Goal: Task Accomplishment & Management: Complete application form

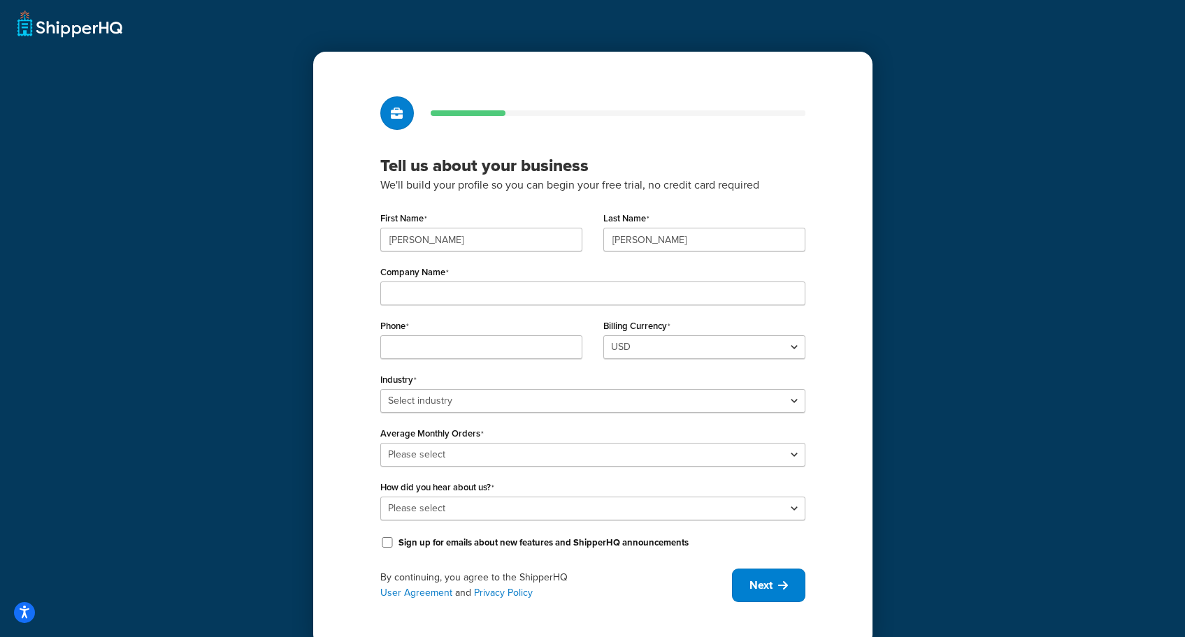
scroll to position [24, 0]
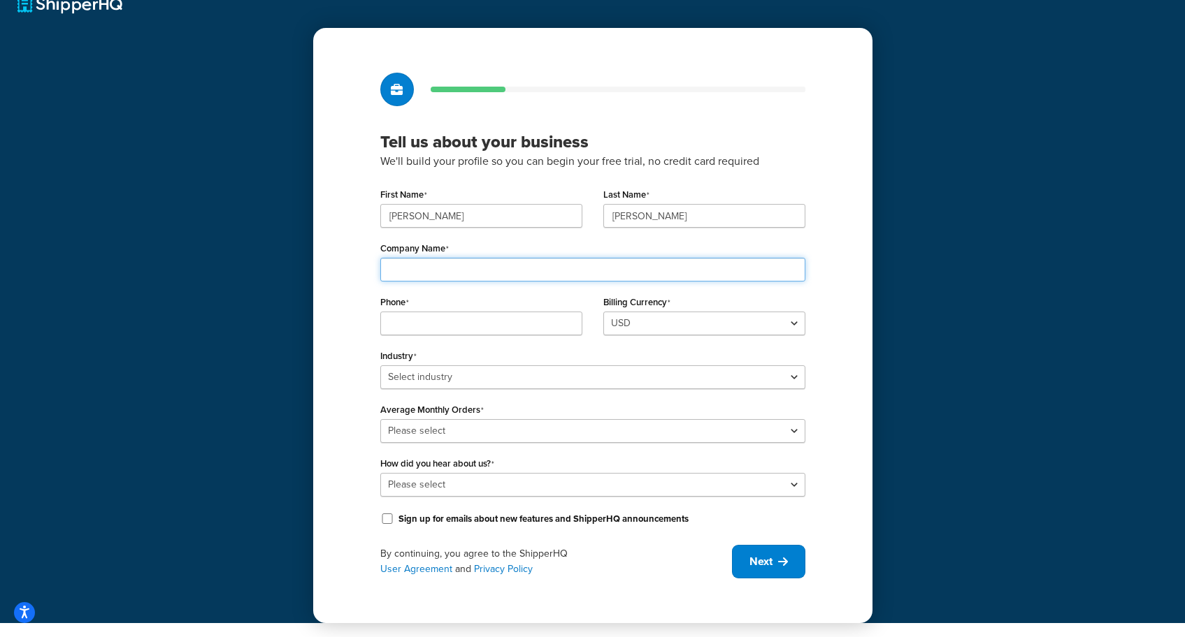
click at [535, 270] on input "Company Name" at bounding box center [592, 270] width 425 height 24
type input "Somm Cellars Wine & Spirits"
click at [506, 328] on input "Phone" at bounding box center [481, 324] width 202 height 24
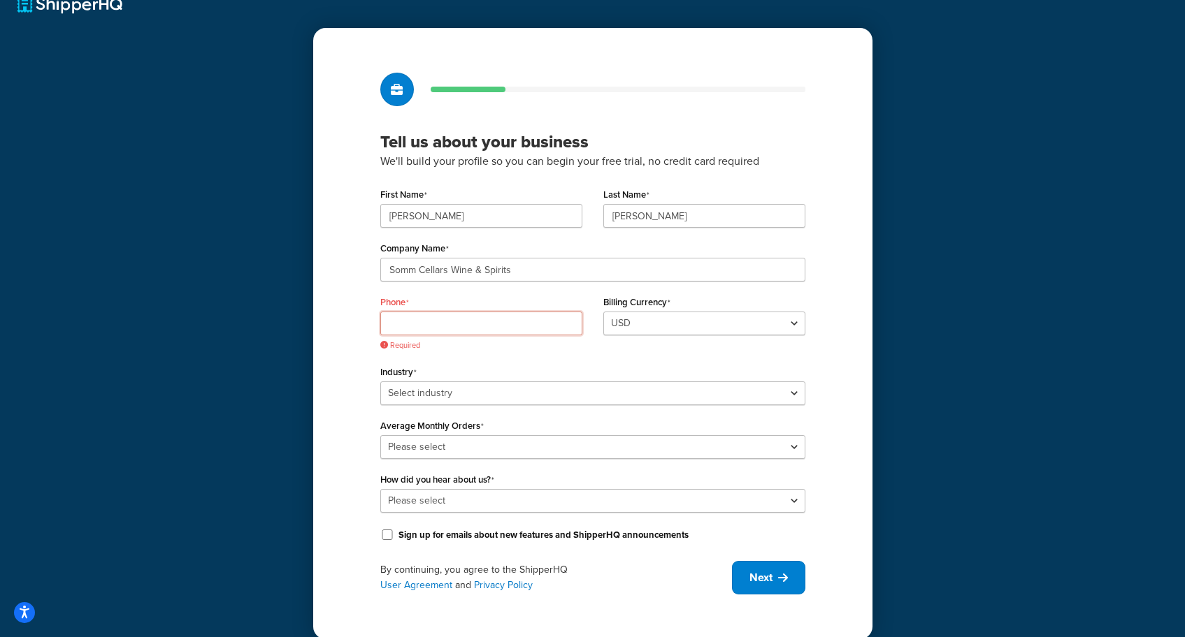
paste input "650-557-2244"
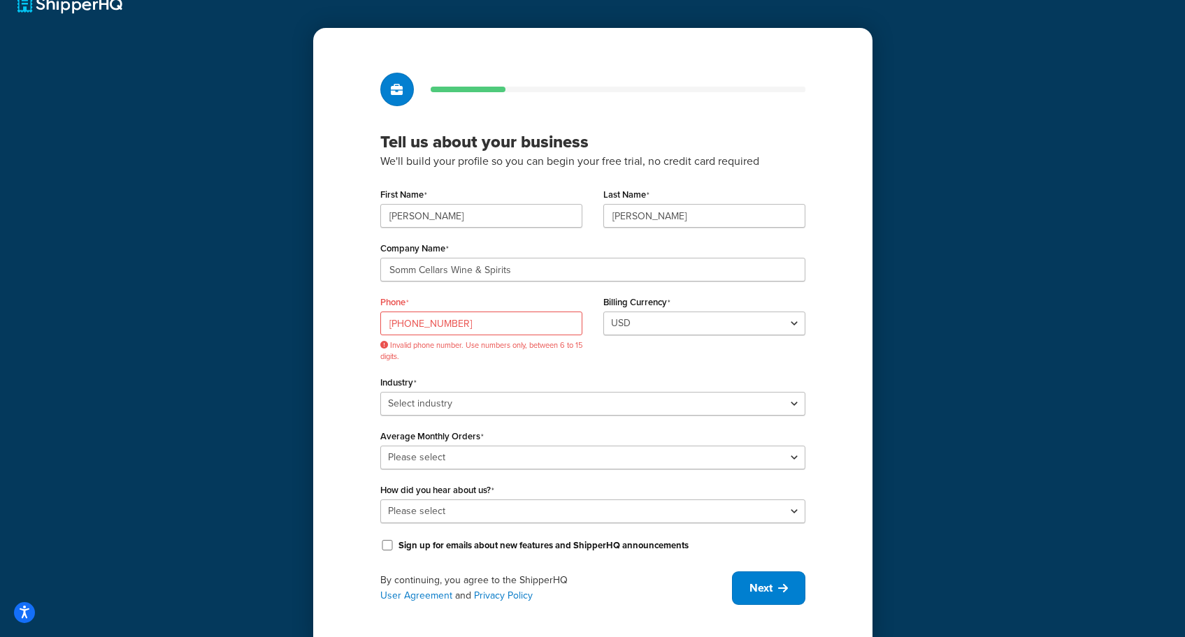
click at [578, 374] on div "Industry Select industry Automotive Adult Agriculture Alcohol, Tobacco & CBD Ar…" at bounding box center [592, 393] width 425 height 43
click at [523, 326] on input "650-557-2244" at bounding box center [481, 324] width 202 height 24
click at [429, 321] on input "650-557-2244" at bounding box center [481, 324] width 202 height 24
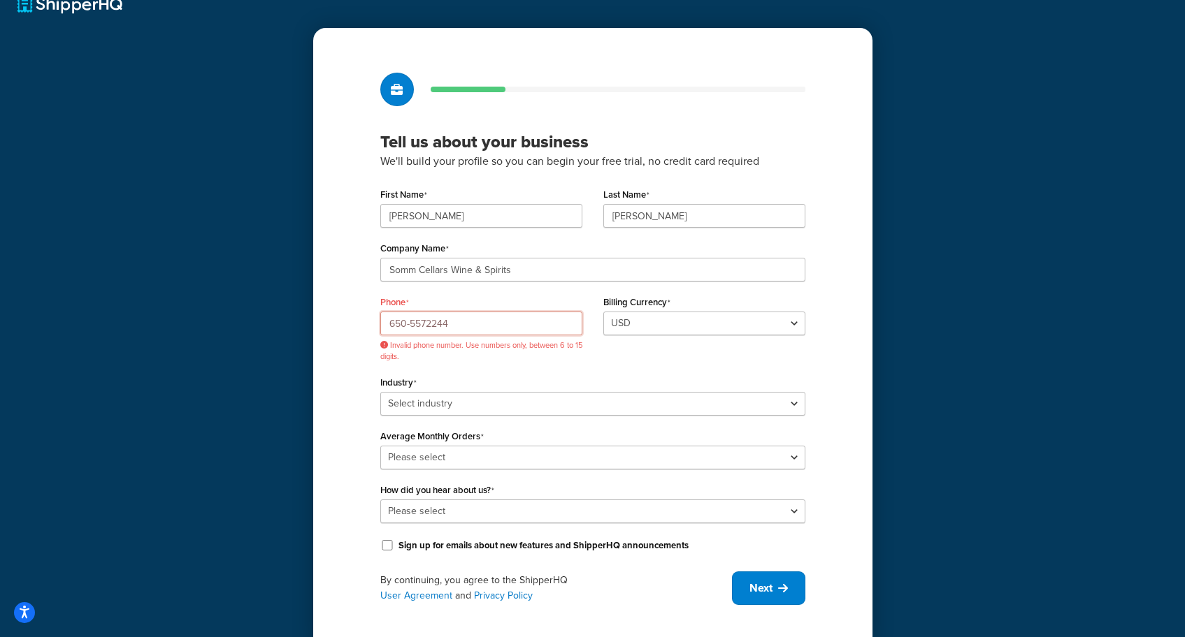
click at [410, 321] on input "650-5572244" at bounding box center [481, 324] width 202 height 24
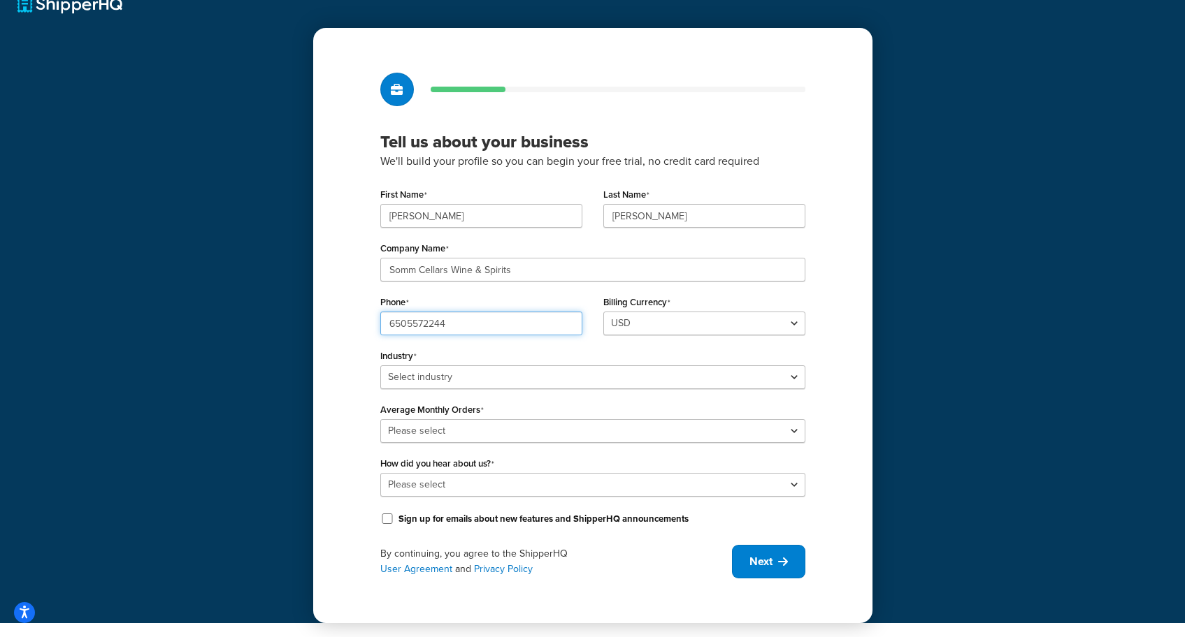
type input "6505572244"
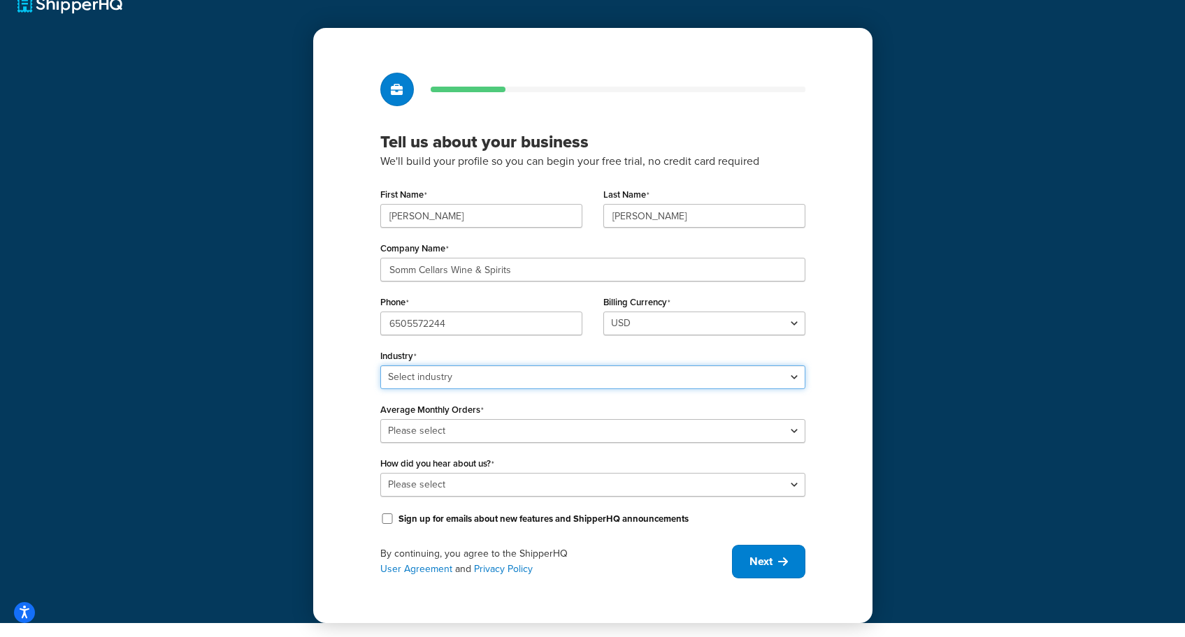
click at [437, 382] on select "Select industry Automotive Adult Agriculture Alcohol, Tobacco & CBD Arts & Craf…" at bounding box center [592, 377] width 425 height 24
select select "25"
click at [380, 365] on select "Select industry Automotive Adult Agriculture Alcohol, Tobacco & CBD Arts & Craf…" at bounding box center [592, 377] width 425 height 24
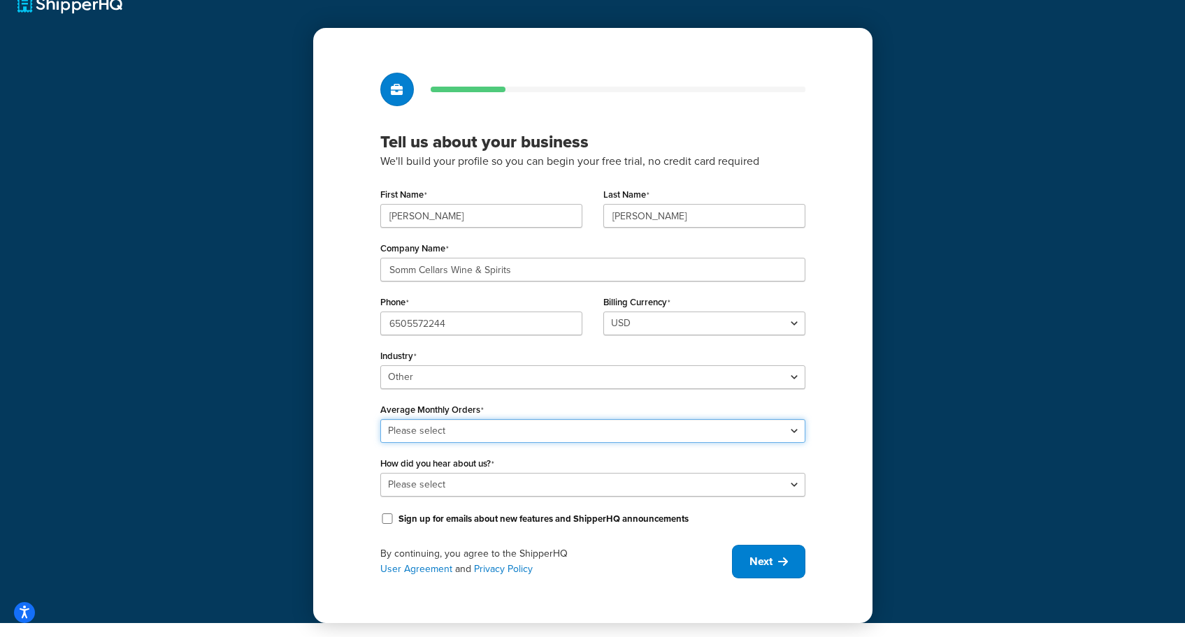
click at [480, 424] on select "Please select 0-500 501-1,000 1,001-10,000 10,001-20,000 Over 20,000" at bounding box center [592, 431] width 425 height 24
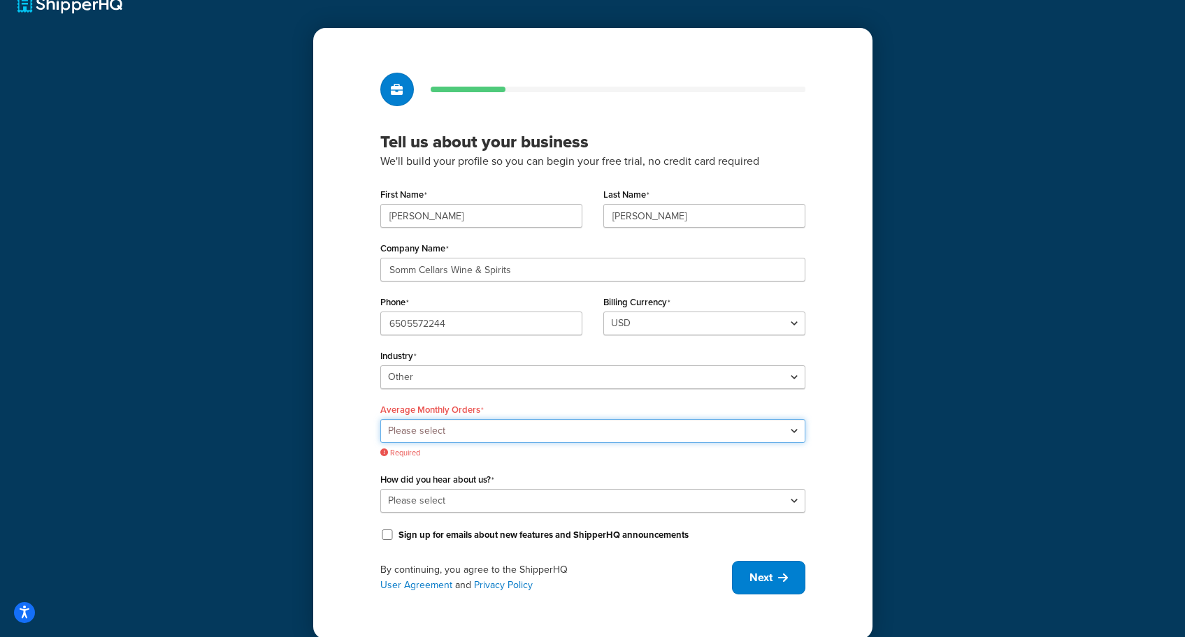
click at [470, 430] on select "Please select 0-500 501-1,000 1,001-10,000 10,001-20,000 Over 20,000" at bounding box center [592, 431] width 425 height 24
select select "1"
click at [380, 419] on select "Please select 0-500 501-1,000 1,001-10,000 10,001-20,000 Over 20,000" at bounding box center [592, 431] width 425 height 24
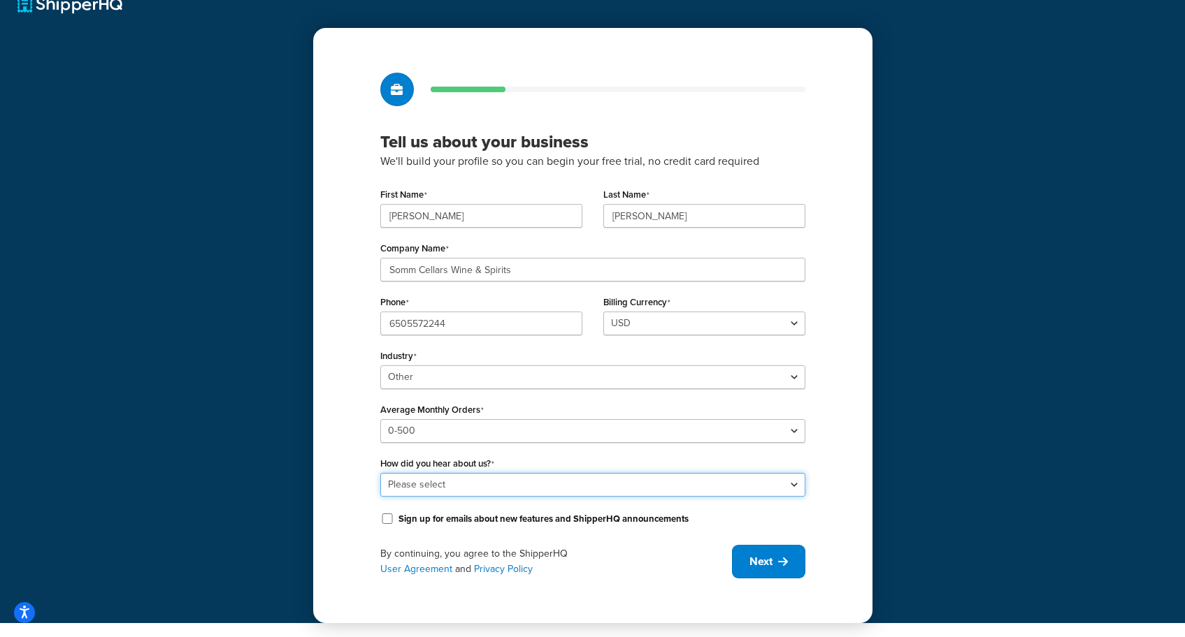
click at [519, 487] on select "Please select Online Search App Store or Marketplace Listing Referred by Agency…" at bounding box center [592, 485] width 425 height 24
select select "10"
click at [380, 473] on select "Please select Online Search App Store or Marketplace Listing Referred by Agency…" at bounding box center [592, 485] width 425 height 24
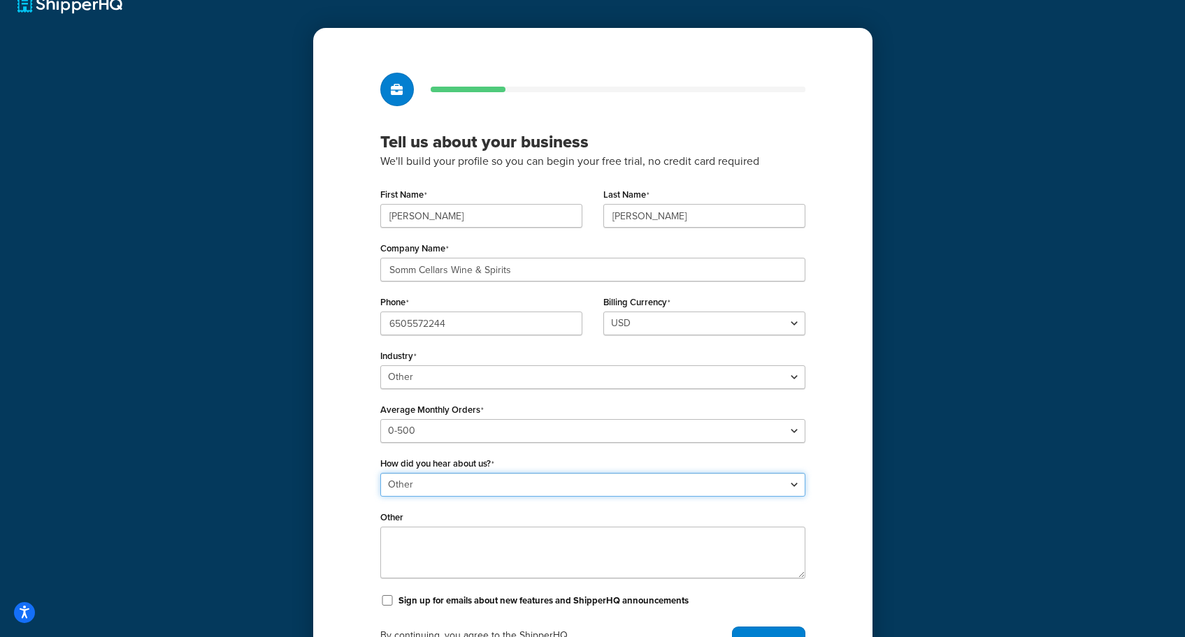
scroll to position [106, 0]
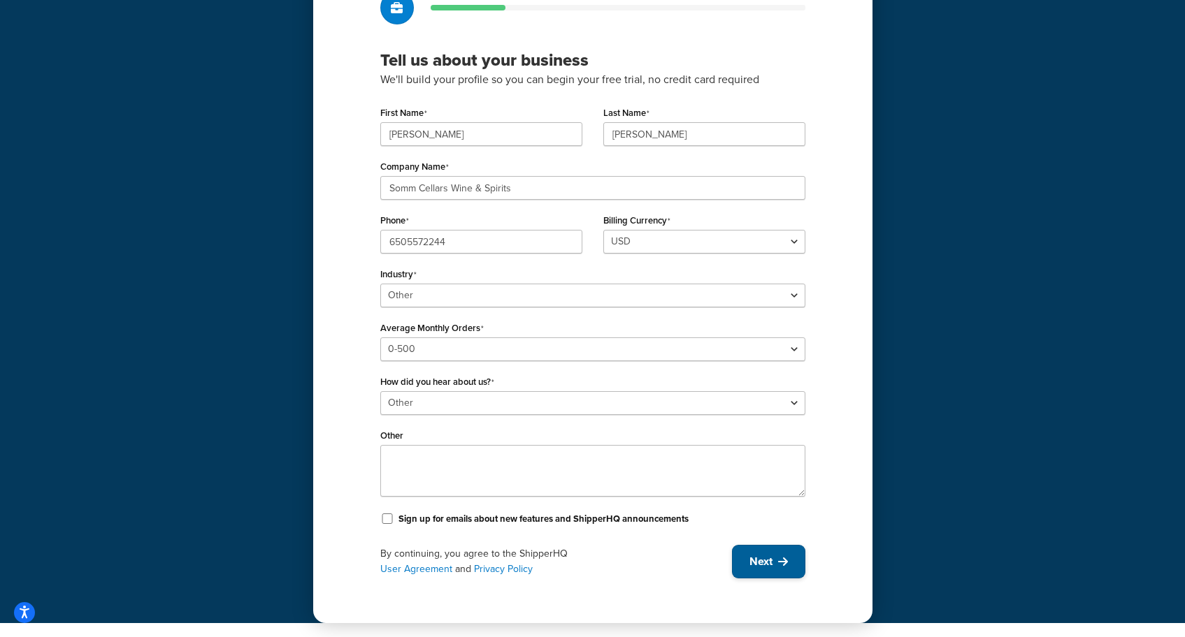
click at [752, 563] on span "Next" at bounding box center [760, 561] width 23 height 15
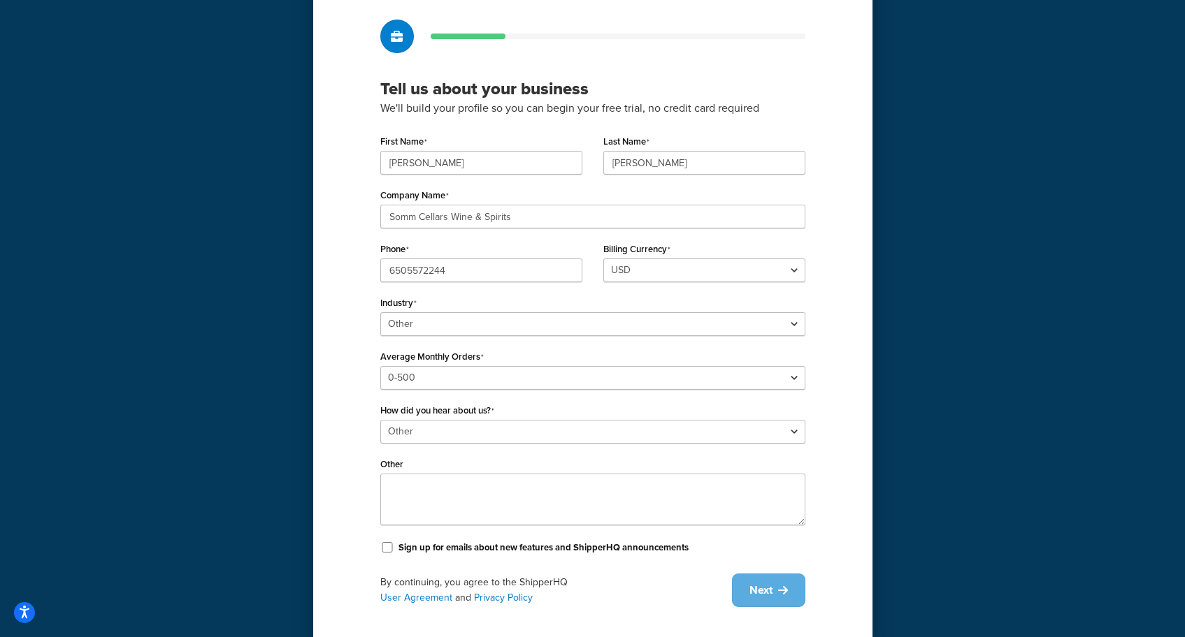
scroll to position [80, 0]
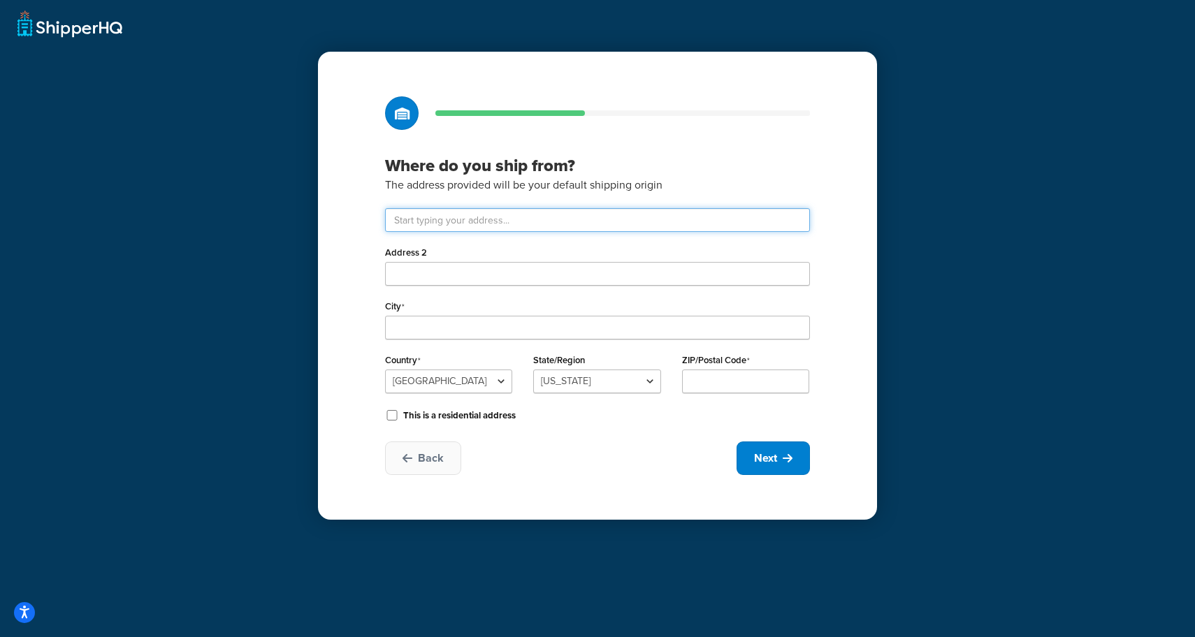
click at [570, 226] on input "text" at bounding box center [597, 220] width 425 height 24
paste input "720 Santa Cruz Avenue, Menlo Park California 94025"
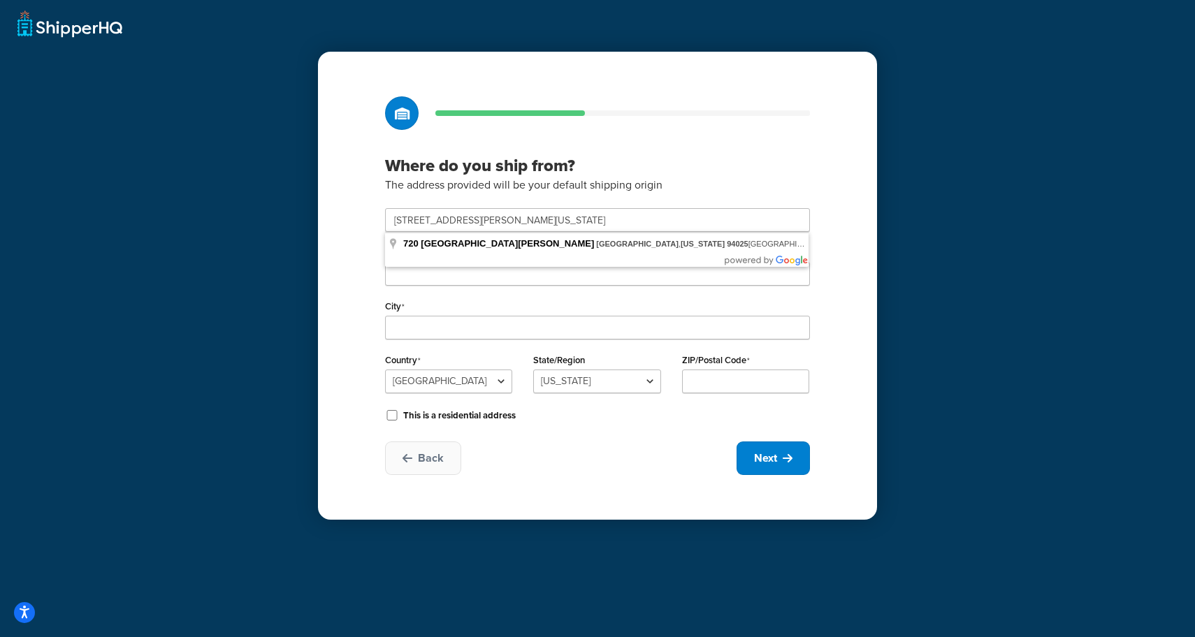
type input "720 Santa Cruz Ave"
type input "Menlo Park"
select select "5"
type input "94025"
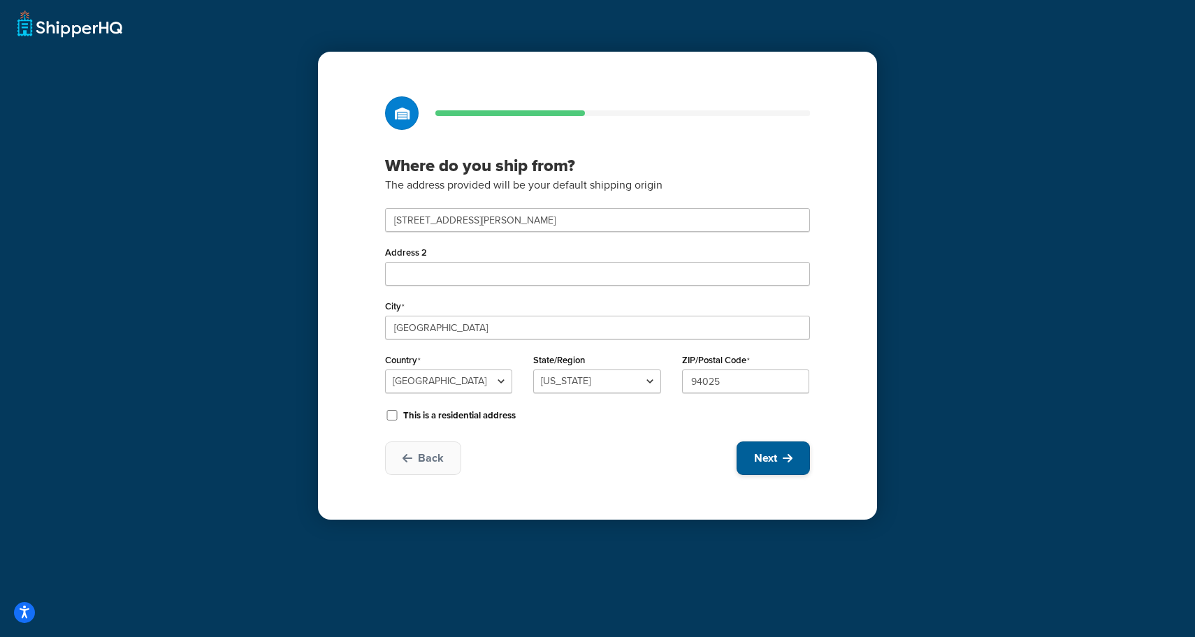
click at [795, 455] on button "Next" at bounding box center [773, 459] width 73 height 34
select select "1"
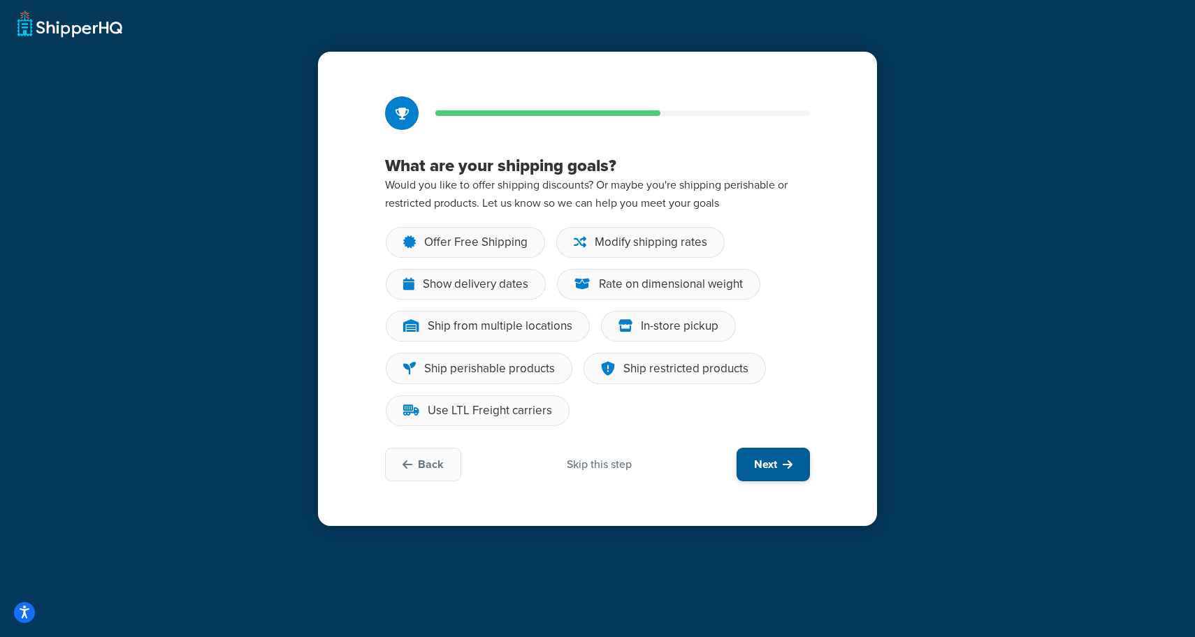
click at [763, 461] on span "Next" at bounding box center [765, 464] width 23 height 15
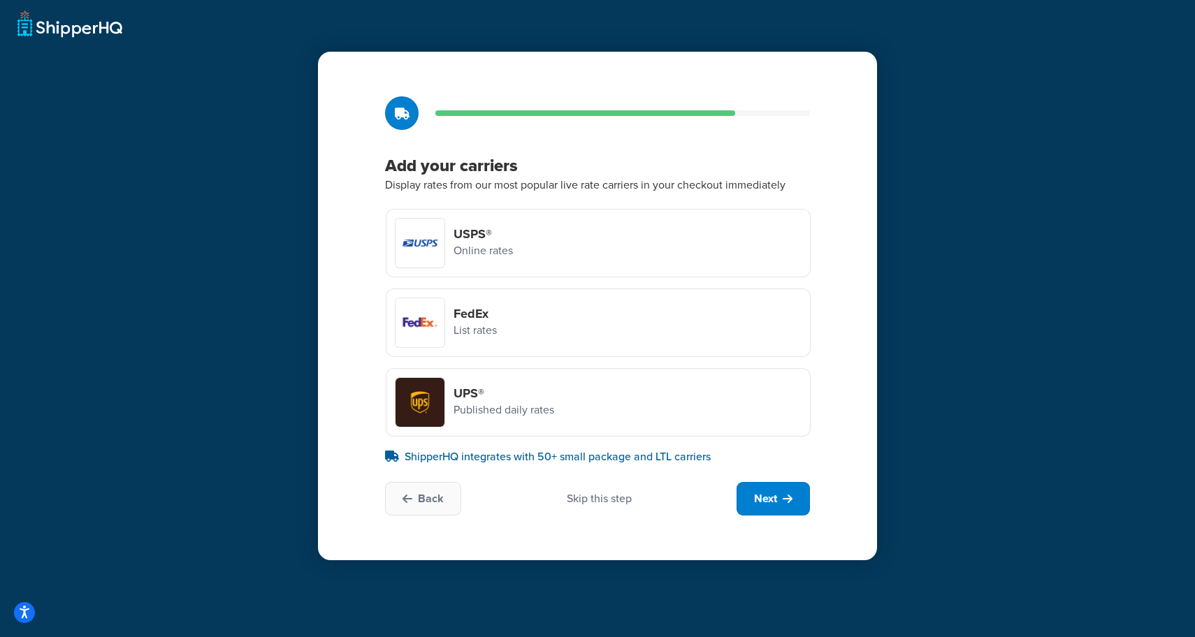
click at [477, 398] on h4 "UPS®" at bounding box center [504, 393] width 101 height 15
click at [0, 0] on input "UPS® Published daily rates" at bounding box center [0, 0] width 0 height 0
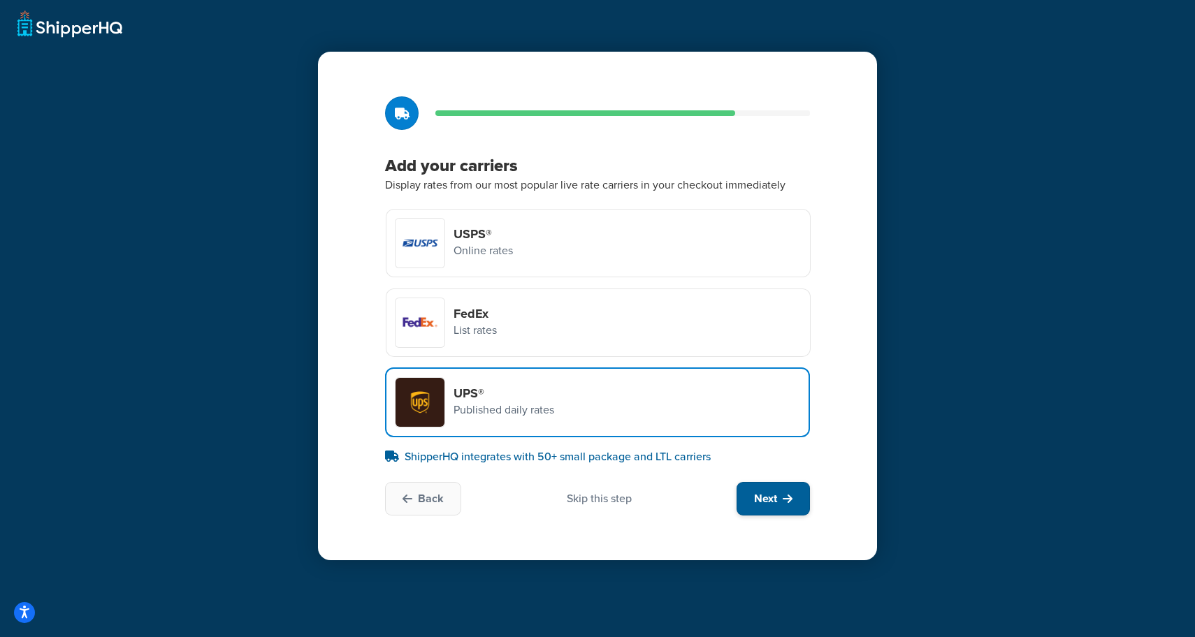
click at [771, 495] on span "Next" at bounding box center [765, 498] width 23 height 15
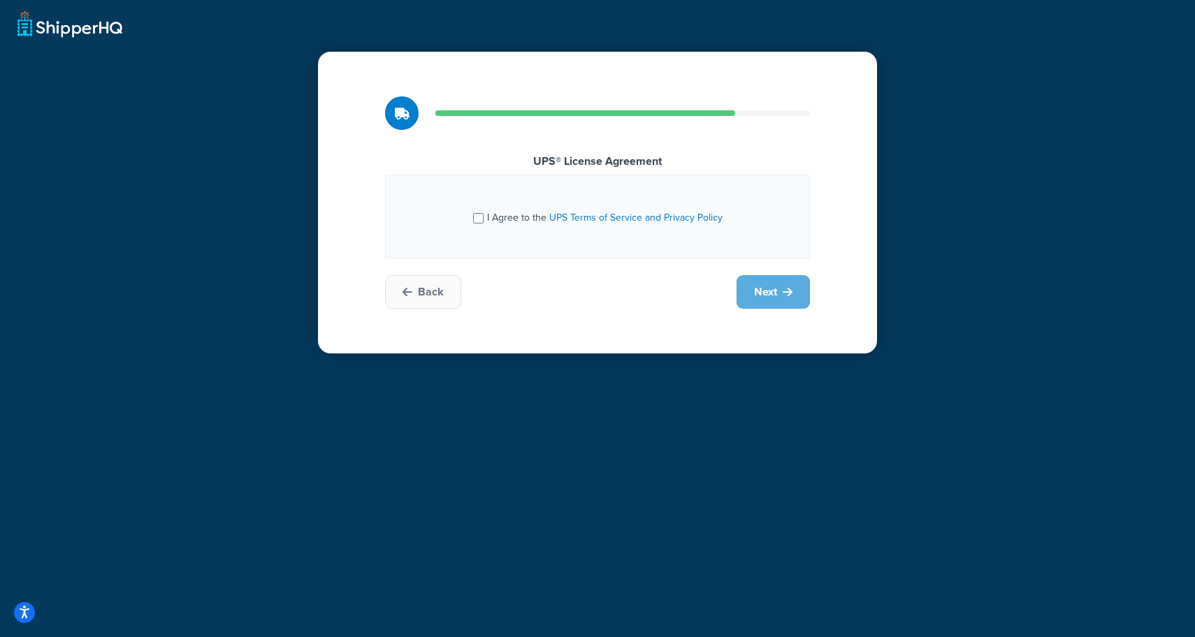
click at [508, 219] on span "I Agree to the UPS Terms of Service and Privacy Policy" at bounding box center [605, 217] width 236 height 15
click at [484, 219] on input "I Agree to the UPS Terms of Service and Privacy Policy" at bounding box center [478, 218] width 10 height 10
checkbox input "true"
click at [766, 279] on button "Next" at bounding box center [773, 292] width 73 height 34
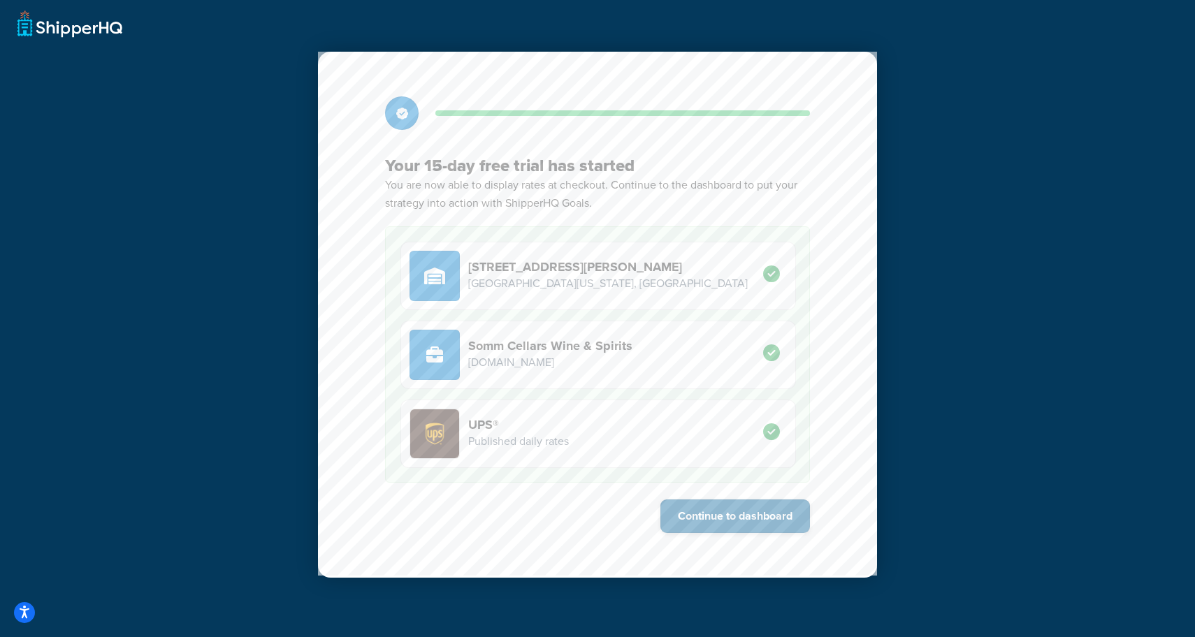
click at [749, 522] on button "Continue to dashboard" at bounding box center [735, 517] width 150 height 34
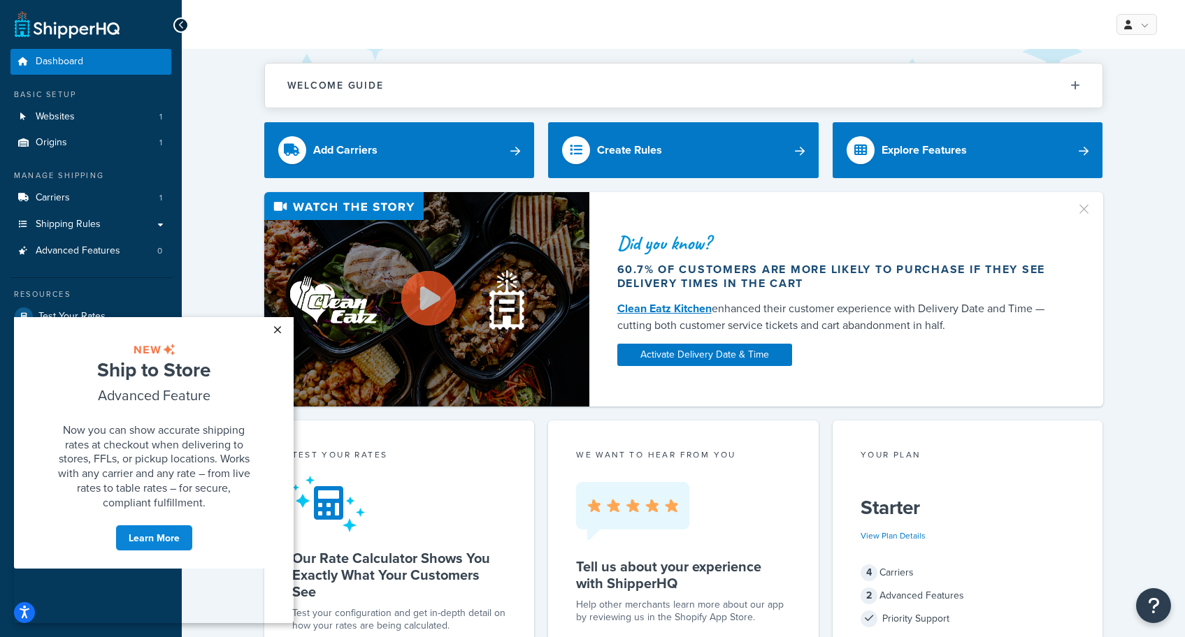
click at [273, 328] on link "×" at bounding box center [277, 329] width 24 height 25
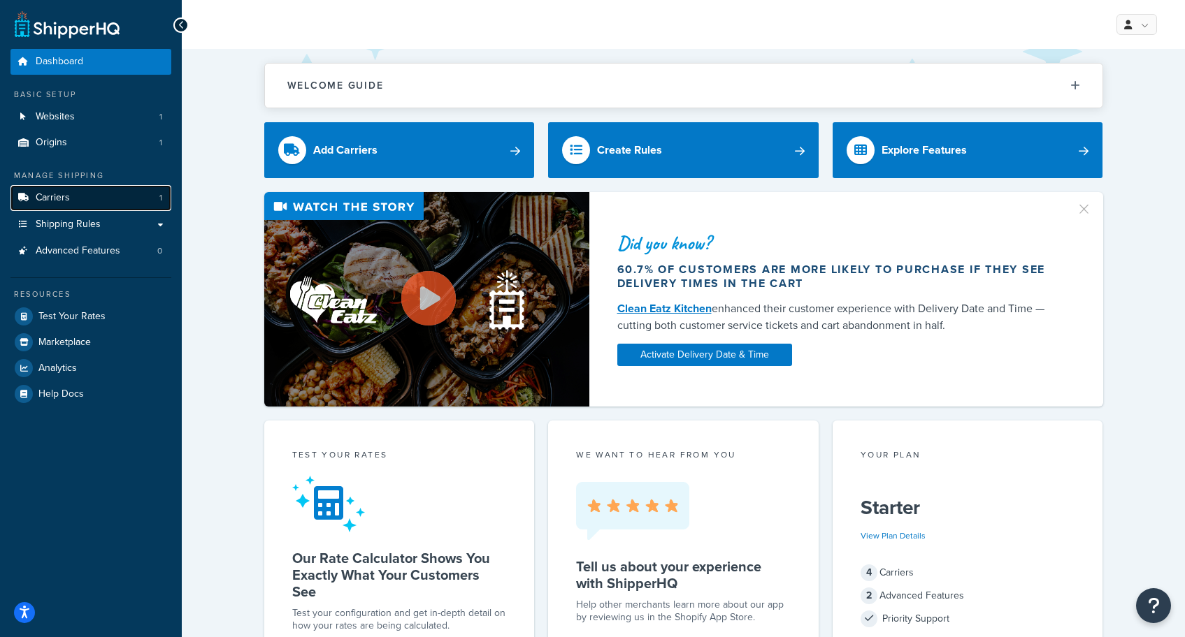
click at [75, 194] on link "Carriers 1" at bounding box center [90, 198] width 161 height 26
